Goal: Information Seeking & Learning: Learn about a topic

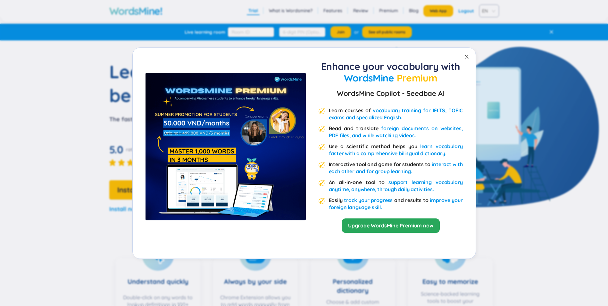
click at [468, 55] on icon "close" at bounding box center [466, 56] width 5 height 5
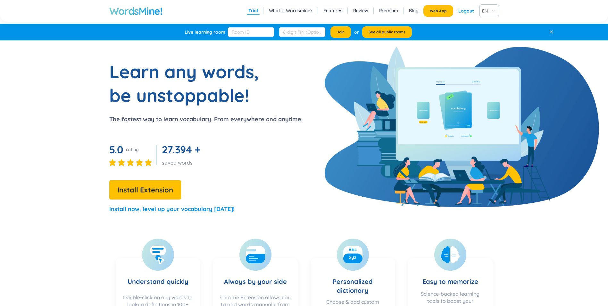
click at [486, 10] on span "EN" at bounding box center [488, 11] width 12 height 10
click at [488, 36] on div "VIE" at bounding box center [488, 35] width 12 height 7
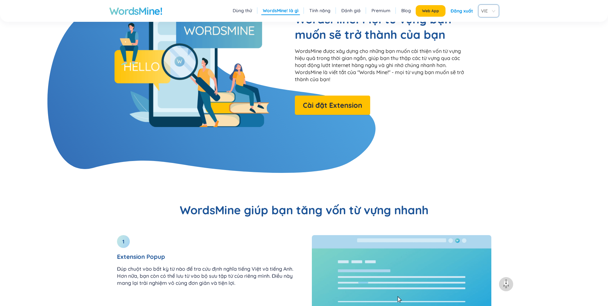
scroll to position [544, 0]
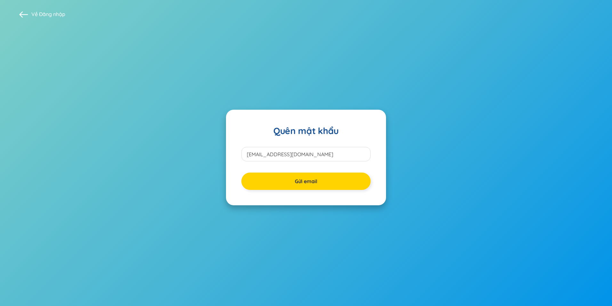
click at [310, 184] on span "Gửi email" at bounding box center [306, 180] width 22 height 7
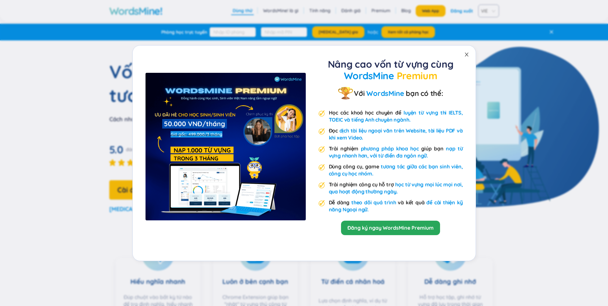
click at [464, 53] on icon "close" at bounding box center [466, 54] width 5 height 5
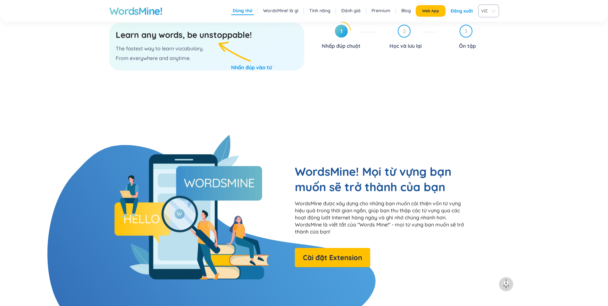
scroll to position [384, 0]
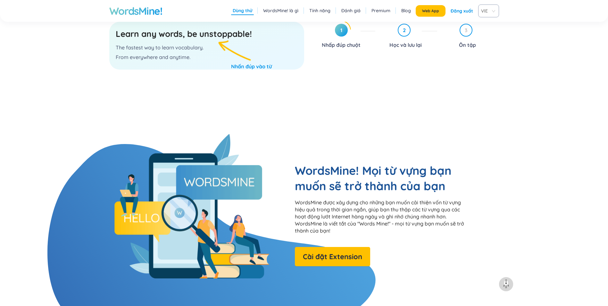
click at [402, 29] on span "2" at bounding box center [404, 30] width 12 height 12
click at [460, 39] on div "3 Ôn tập" at bounding box center [470, 37] width 57 height 26
click at [464, 29] on span "3" at bounding box center [466, 30] width 12 height 12
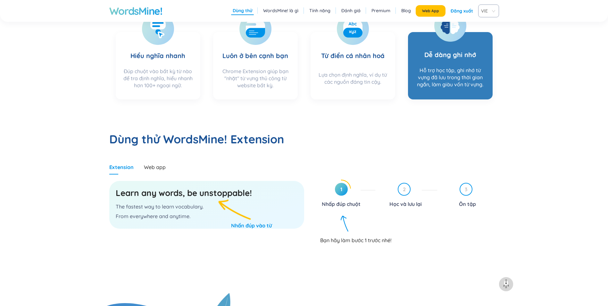
scroll to position [224, 0]
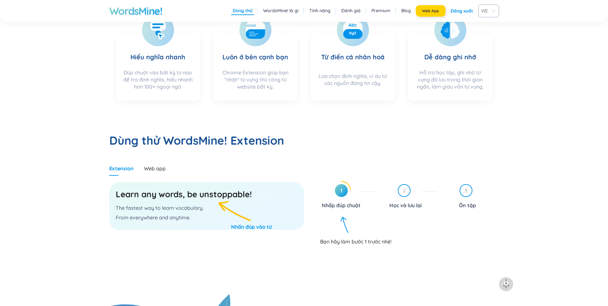
click at [420, 12] on button "Web App" at bounding box center [430, 11] width 30 height 12
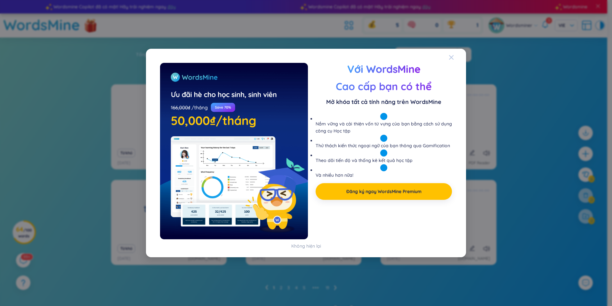
click at [452, 59] on icon "Close" at bounding box center [451, 57] width 5 height 5
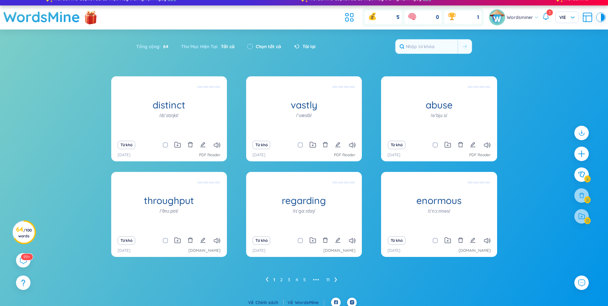
scroll to position [12, 0]
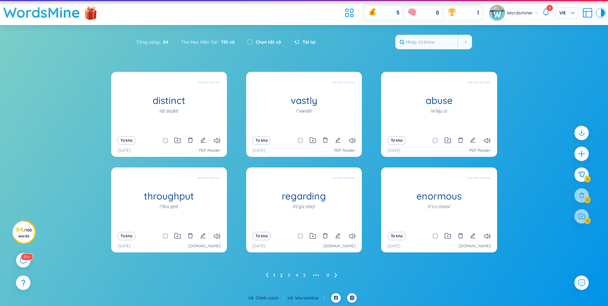
click at [281, 275] on link "2" at bounding box center [281, 275] width 3 height 10
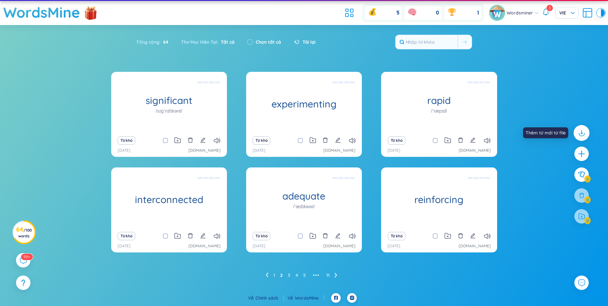
click at [580, 137] on div at bounding box center [581, 133] width 16 height 16
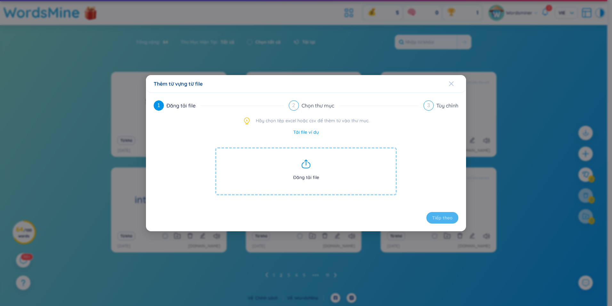
click at [450, 86] on icon "Close" at bounding box center [451, 83] width 4 height 4
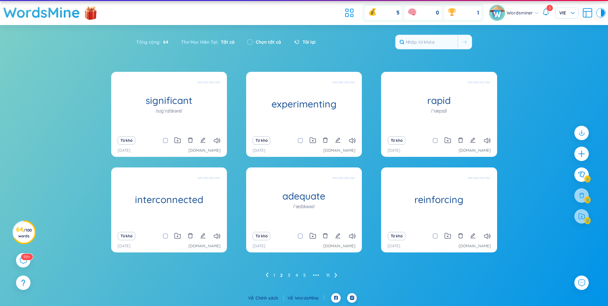
click at [336, 275] on icon at bounding box center [335, 275] width 2 height 4
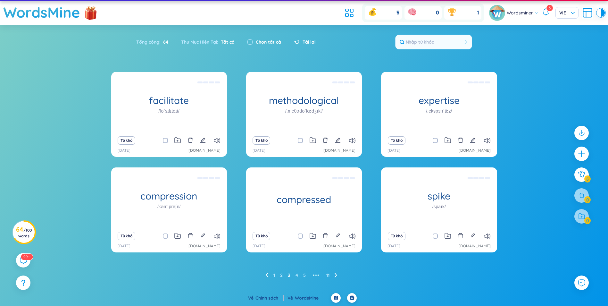
click at [275, 274] on ul "1 2 3 4 5 ••• 11" at bounding box center [304, 275] width 77 height 10
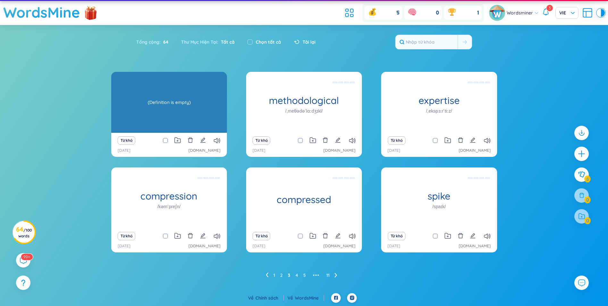
click at [153, 100] on h1 "facilitate" at bounding box center [169, 100] width 116 height 11
click at [153, 100] on div "(Definition is empty)" at bounding box center [168, 102] width 109 height 58
drag, startPoint x: 153, startPoint y: 100, endPoint x: 187, endPoint y: 107, distance: 34.4
click at [187, 107] on div "(Definition is empty)" at bounding box center [168, 102] width 109 height 58
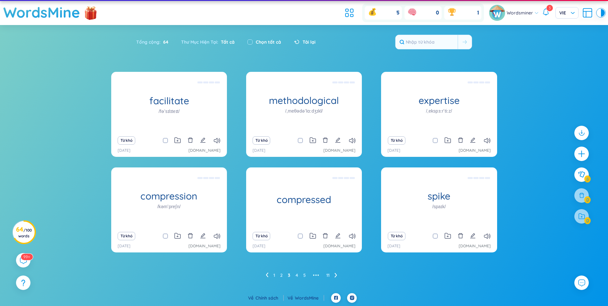
click at [336, 274] on icon at bounding box center [335, 275] width 2 height 4
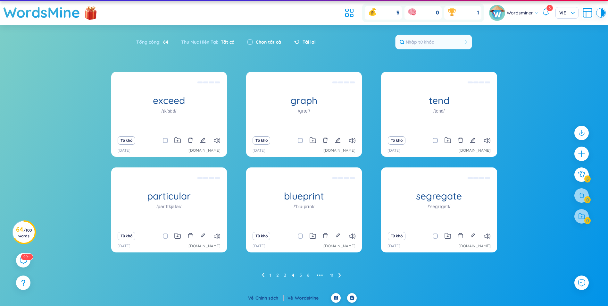
click at [339, 275] on icon at bounding box center [339, 274] width 3 height 5
click at [250, 40] on input "checkbox" at bounding box center [249, 41] width 5 height 5
checkbox input "true"
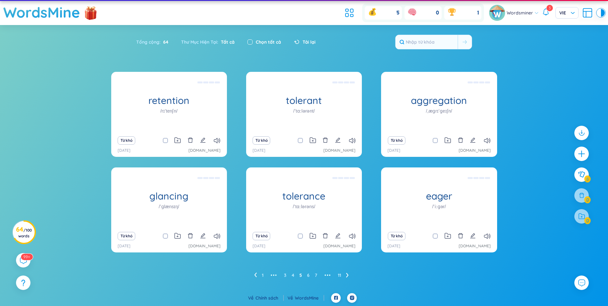
checkbox input "true"
click at [250, 40] on input "checkbox" at bounding box center [249, 41] width 5 height 5
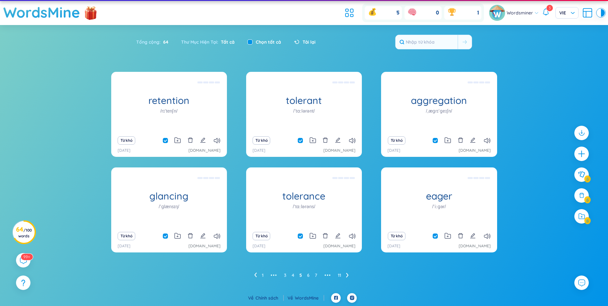
checkbox input "false"
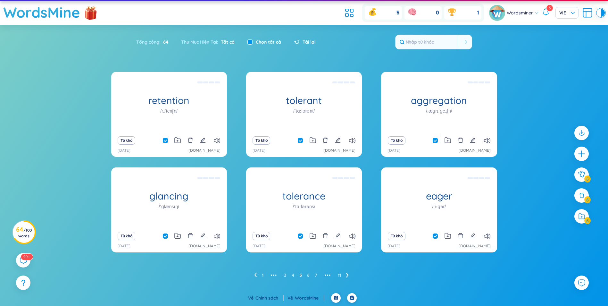
checkbox input "false"
click at [23, 237] on span "/ 100 words" at bounding box center [24, 232] width 13 height 11
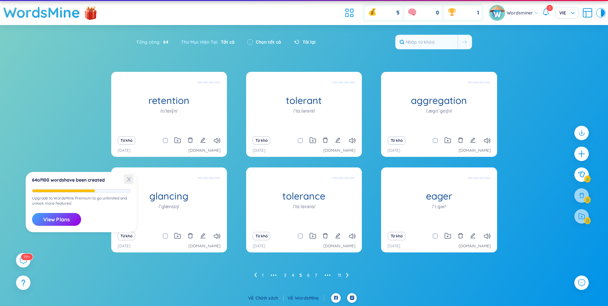
click at [128, 177] on span "X" at bounding box center [129, 179] width 10 height 10
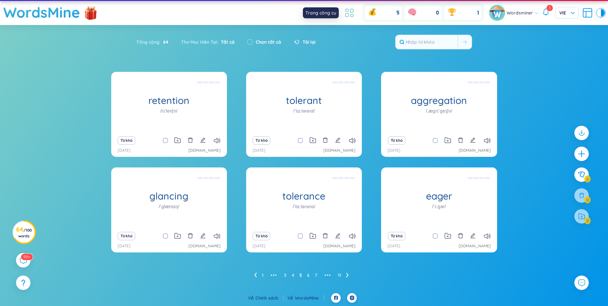
click at [345, 13] on icon at bounding box center [349, 13] width 12 height 12
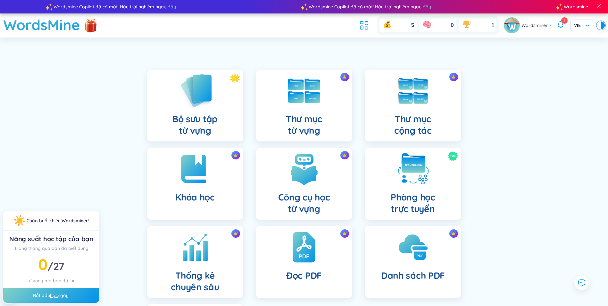
click at [197, 126] on h4 "Bộ sưu tập từ vựng" at bounding box center [194, 124] width 45 height 23
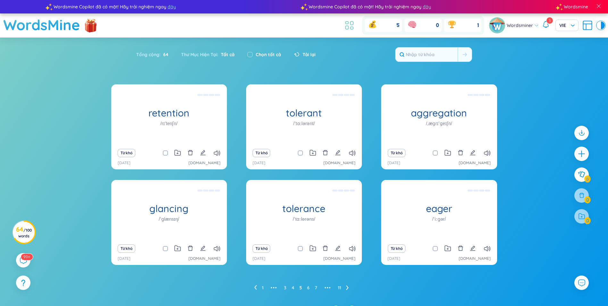
click at [347, 23] on icon at bounding box center [349, 26] width 12 height 12
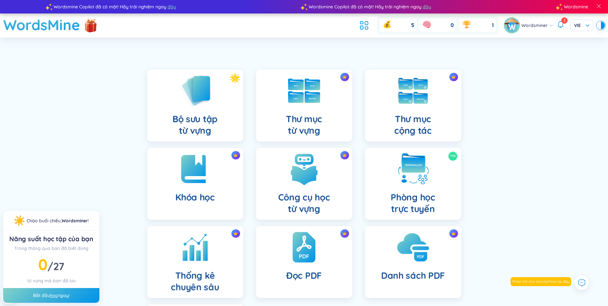
click at [440, 275] on h4 "Danh sách PDF" at bounding box center [413, 275] width 64 height 12
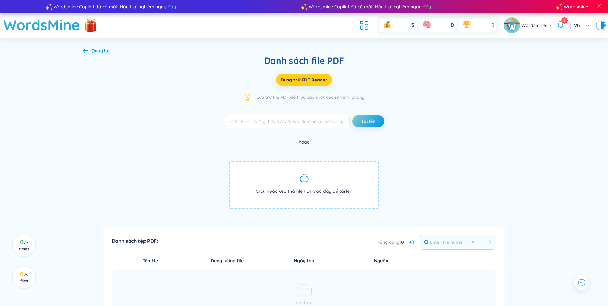
click at [310, 78] on span "Dùng thử PDF Reader" at bounding box center [304, 80] width 46 height 6
